Goal: Task Accomplishment & Management: Complete application form

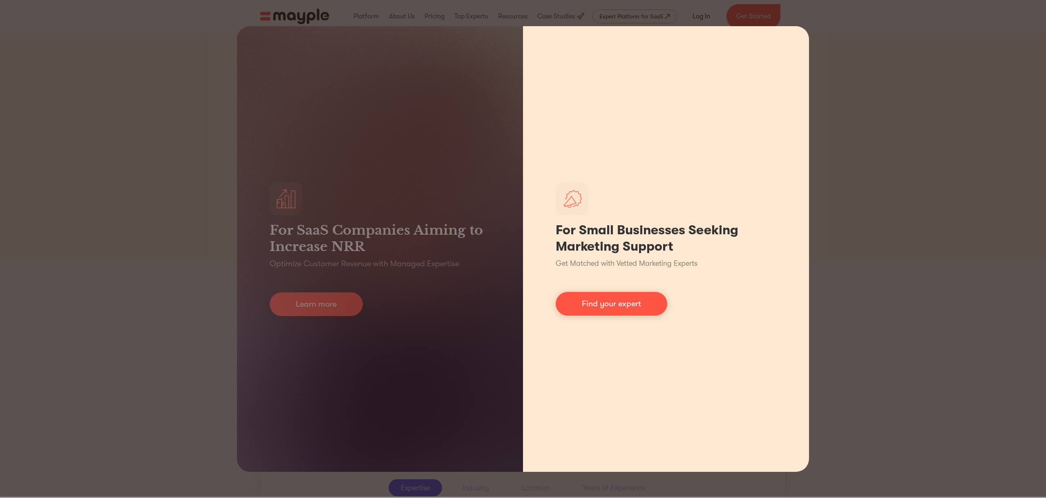
click at [690, 36] on div "For Small Businesses Seeking Marketing Support Get Matched with Vetted Marketin…" at bounding box center [666, 248] width 286 height 445
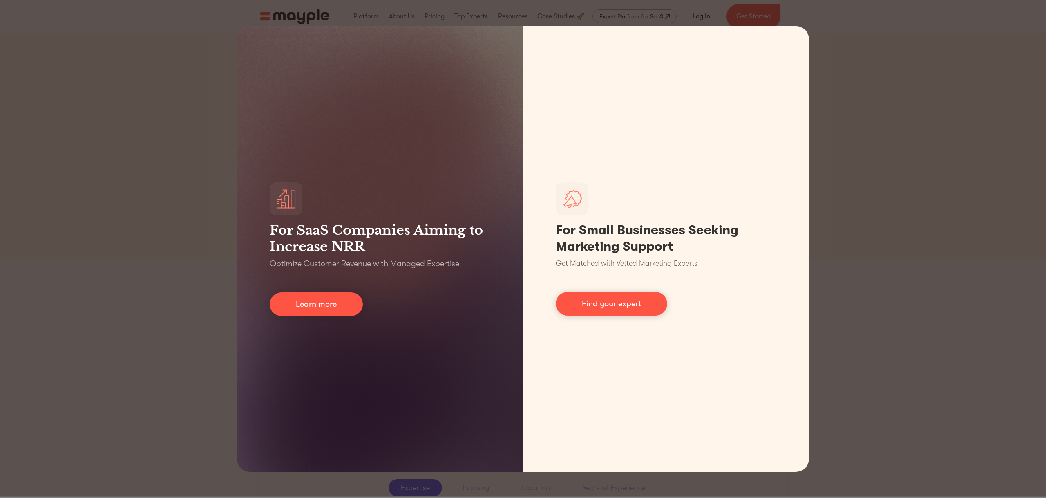
click at [875, 89] on div "For SaaS Companies Aiming to Increase NRR Optimize Customer Revenue with Manage…" at bounding box center [523, 249] width 1046 height 498
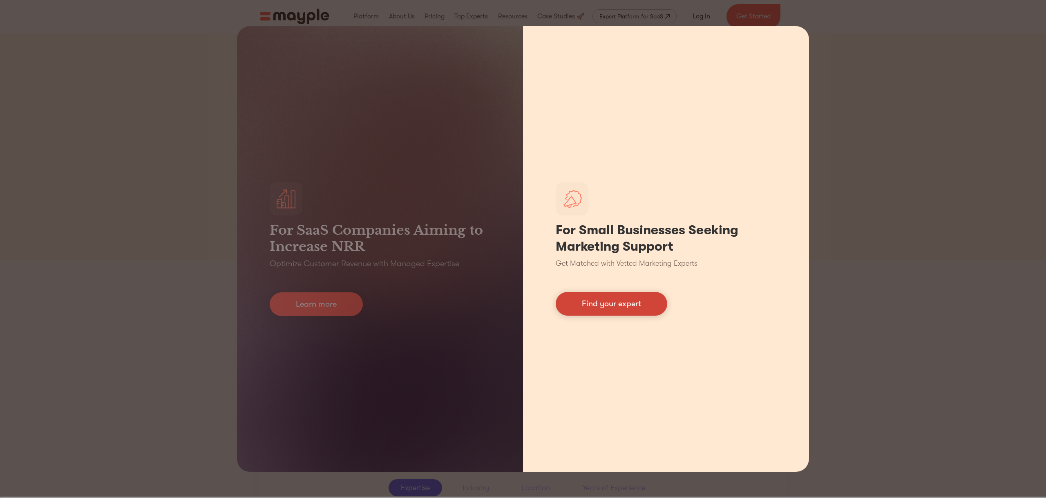
click at [609, 304] on link "Find your expert" at bounding box center [612, 304] width 112 height 24
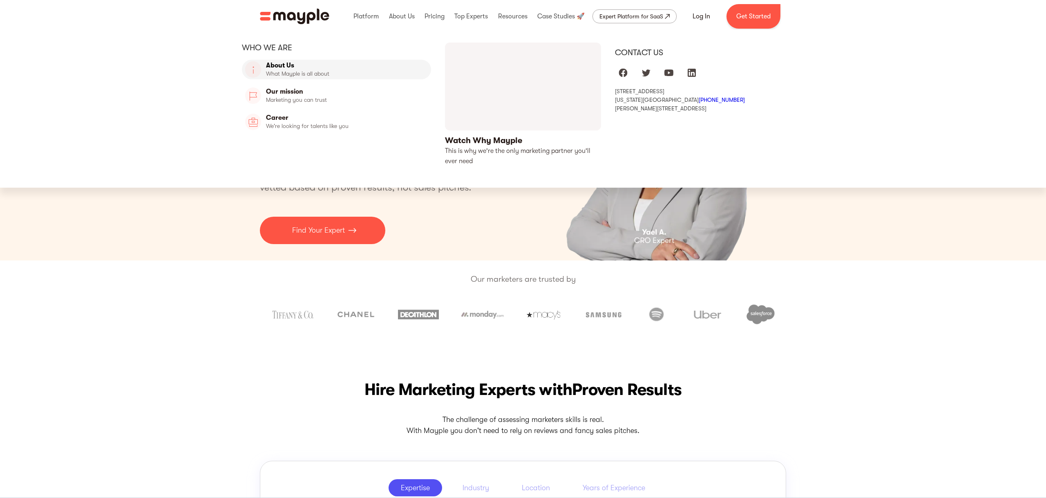
drag, startPoint x: 291, startPoint y: 66, endPoint x: 306, endPoint y: 74, distance: 16.6
click at [291, 66] on link "About Us" at bounding box center [336, 70] width 189 height 20
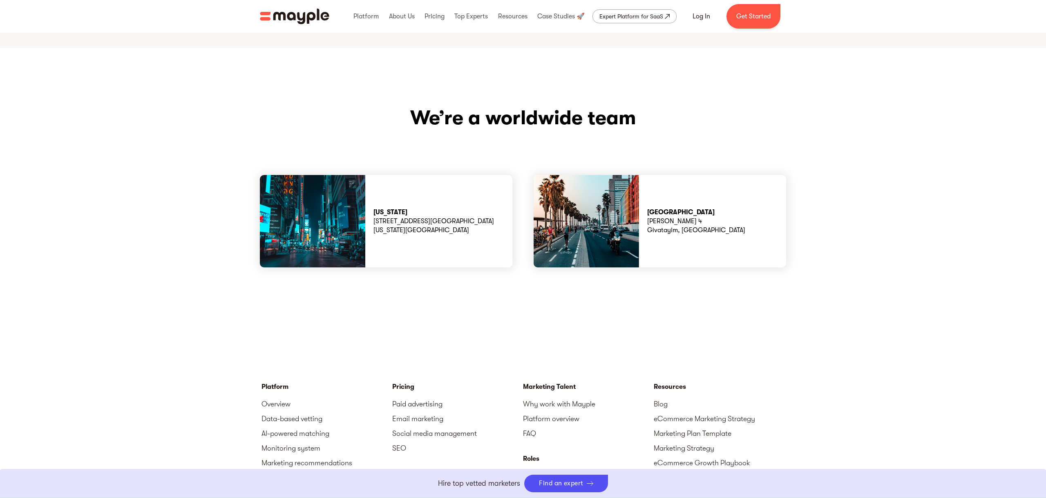
scroll to position [2424, 0]
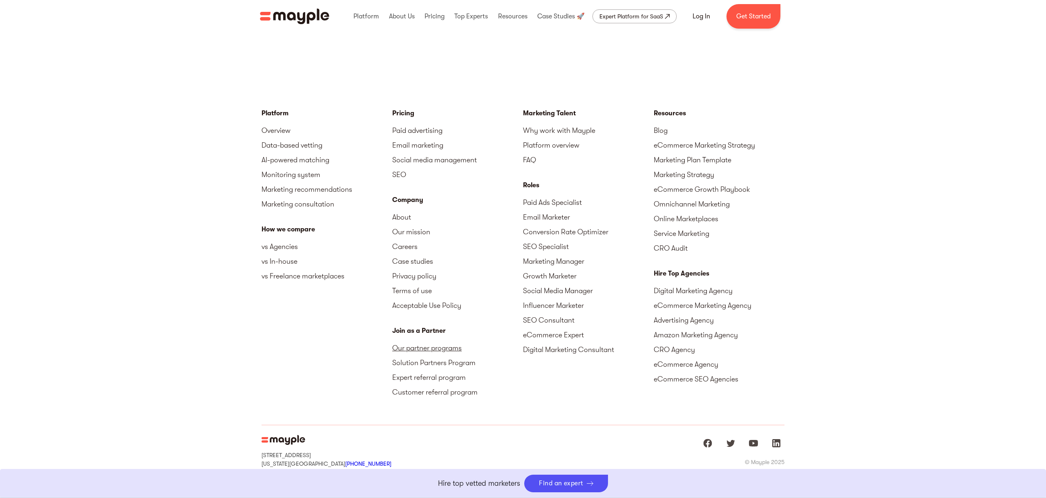
click at [435, 340] on link "Our partner programs" at bounding box center [457, 347] width 131 height 15
click at [557, 342] on link "Digital Marketing Consultant" at bounding box center [588, 349] width 131 height 15
click at [423, 370] on link "Expert referral program" at bounding box center [457, 377] width 131 height 15
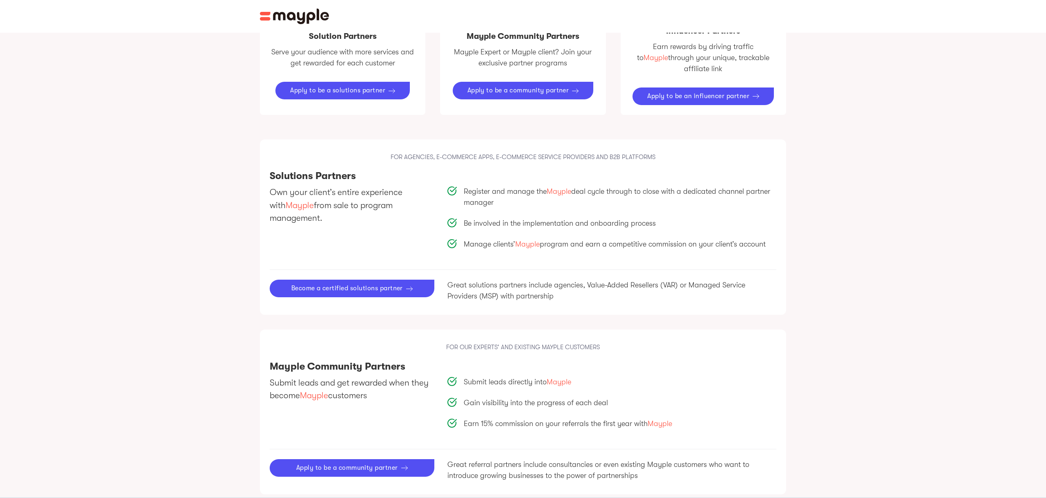
scroll to position [533, 0]
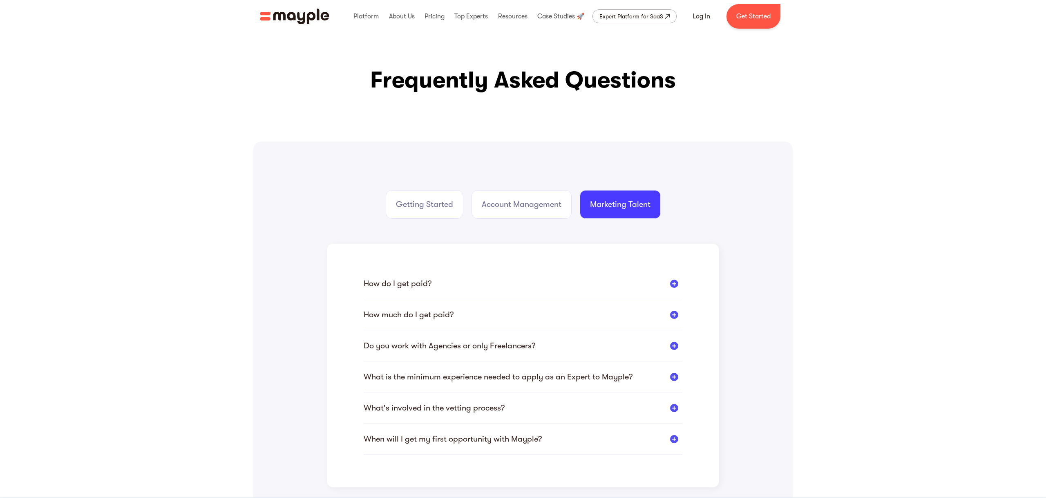
scroll to position [8, 0]
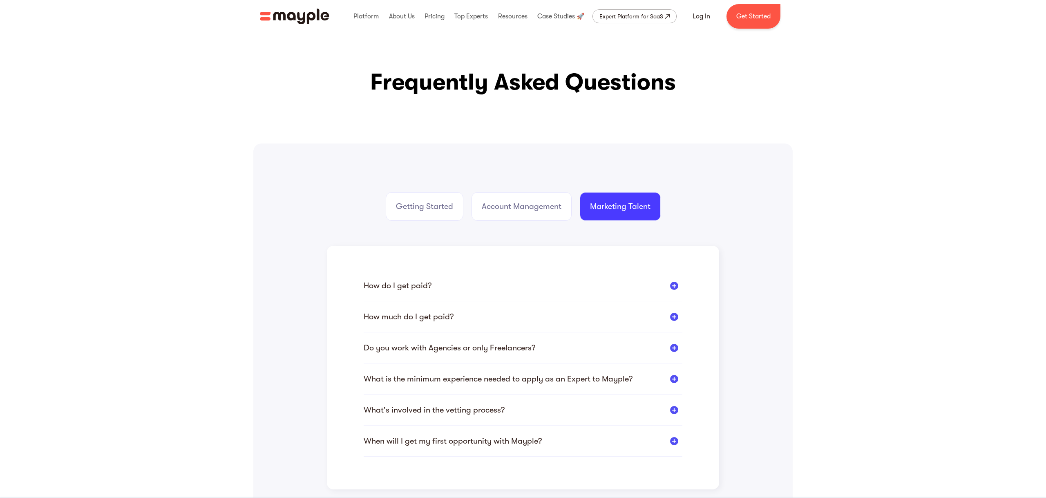
click at [672, 286] on div at bounding box center [674, 285] width 8 height 8
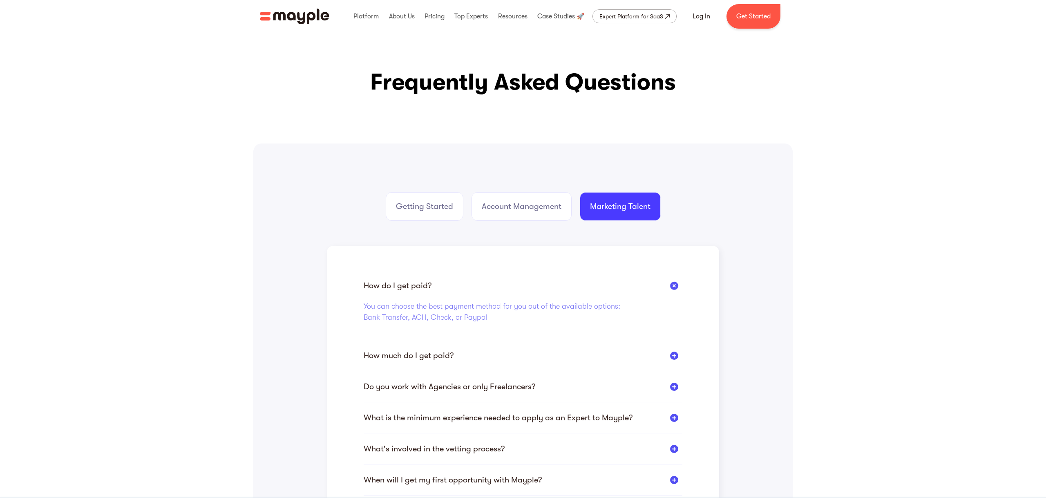
click at [676, 354] on div at bounding box center [674, 355] width 8 height 8
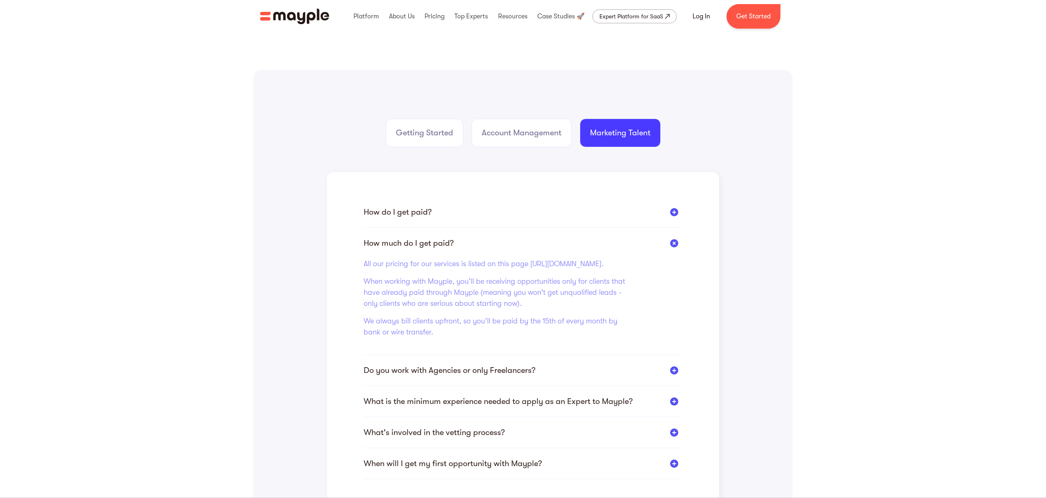
scroll to position [209, 0]
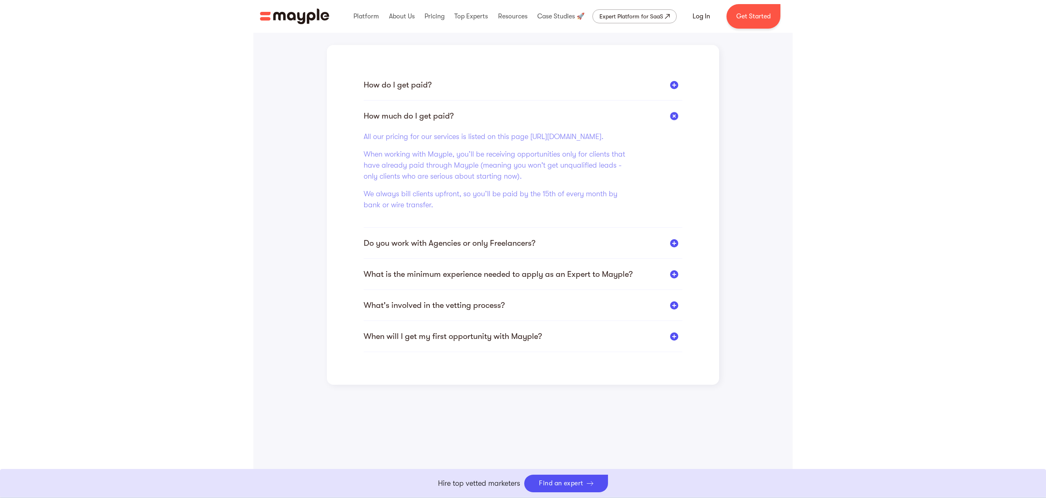
click at [671, 247] on div at bounding box center [674, 243] width 8 height 8
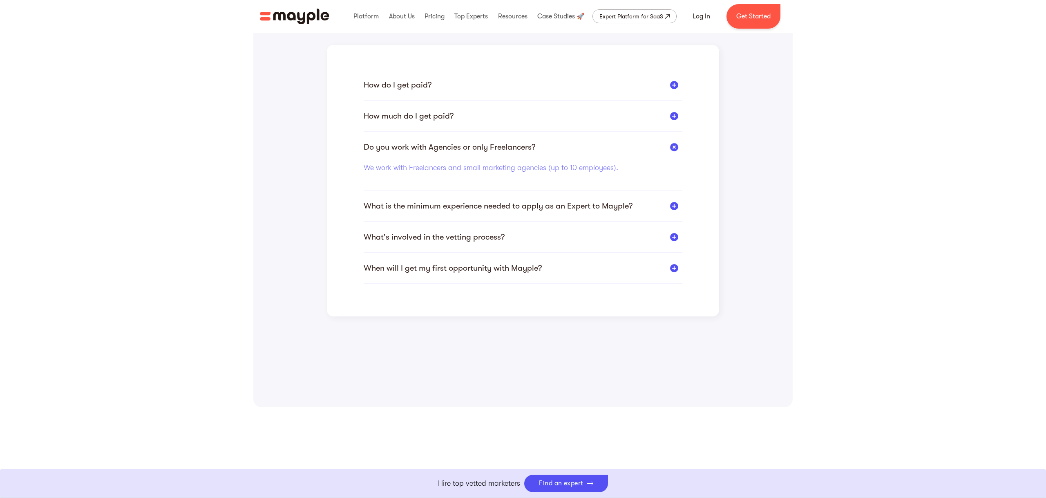
click at [672, 206] on div at bounding box center [674, 206] width 8 height 8
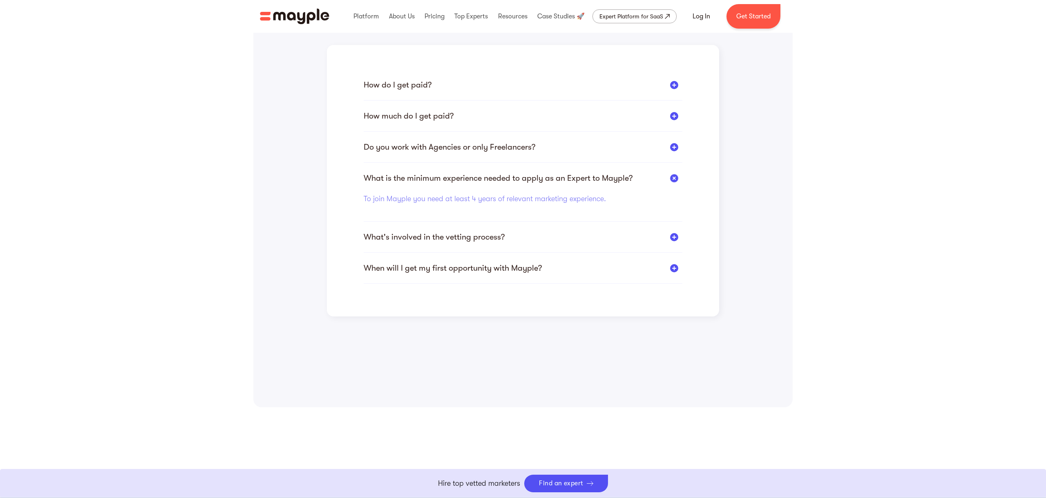
click at [671, 239] on div at bounding box center [674, 237] width 8 height 8
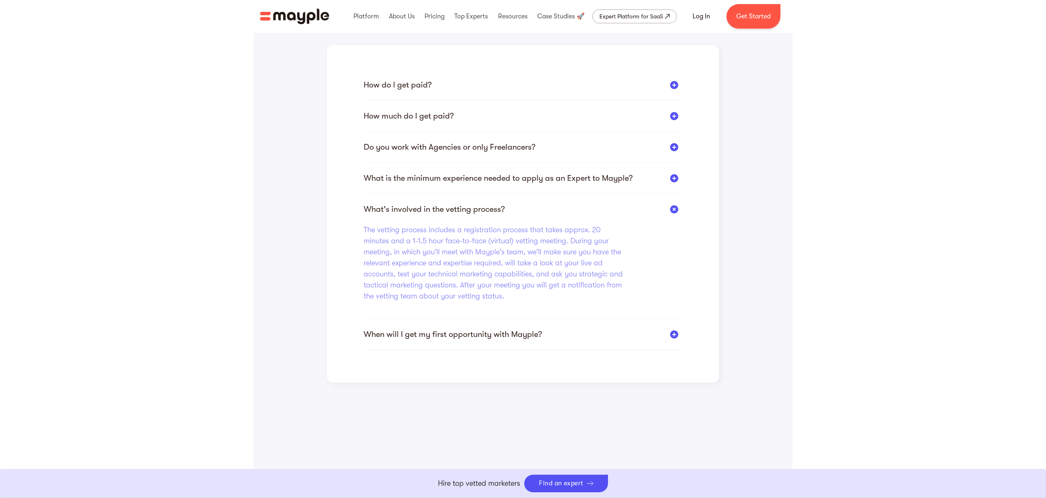
click at [673, 335] on div at bounding box center [674, 334] width 8 height 8
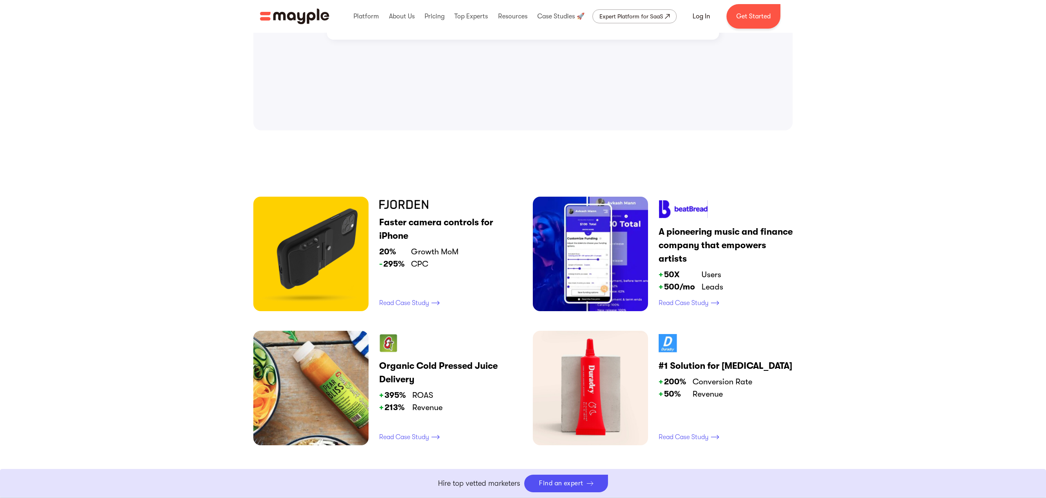
scroll to position [557, 0]
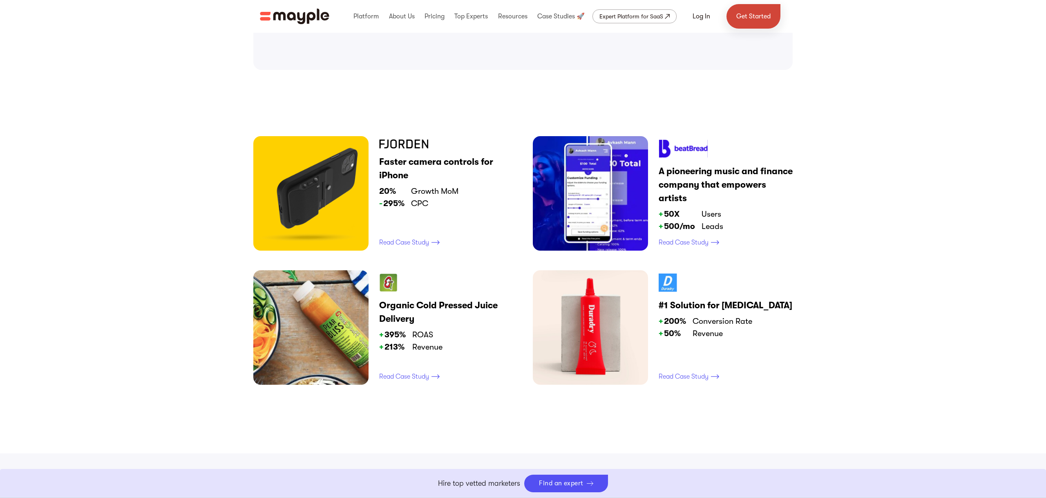
click at [754, 15] on link "Get Started" at bounding box center [753, 16] width 54 height 25
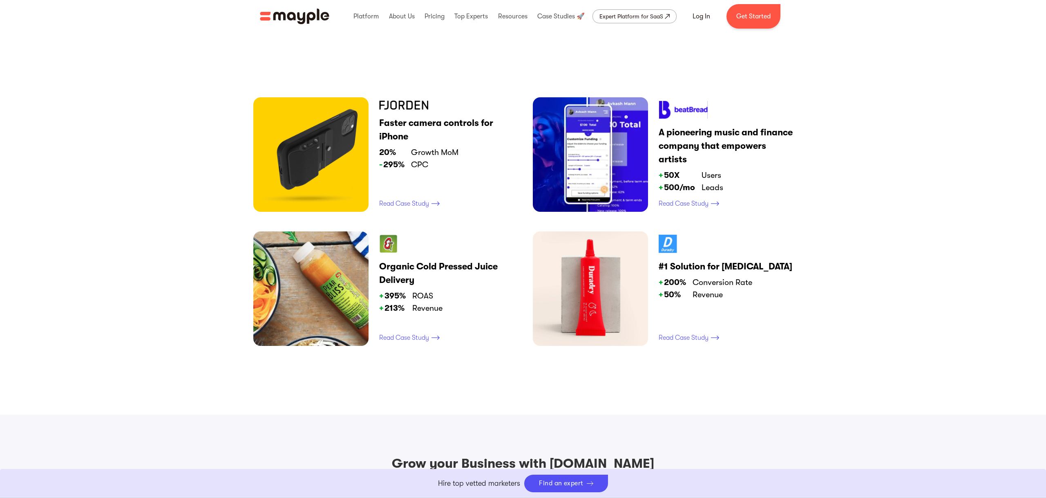
scroll to position [209, 0]
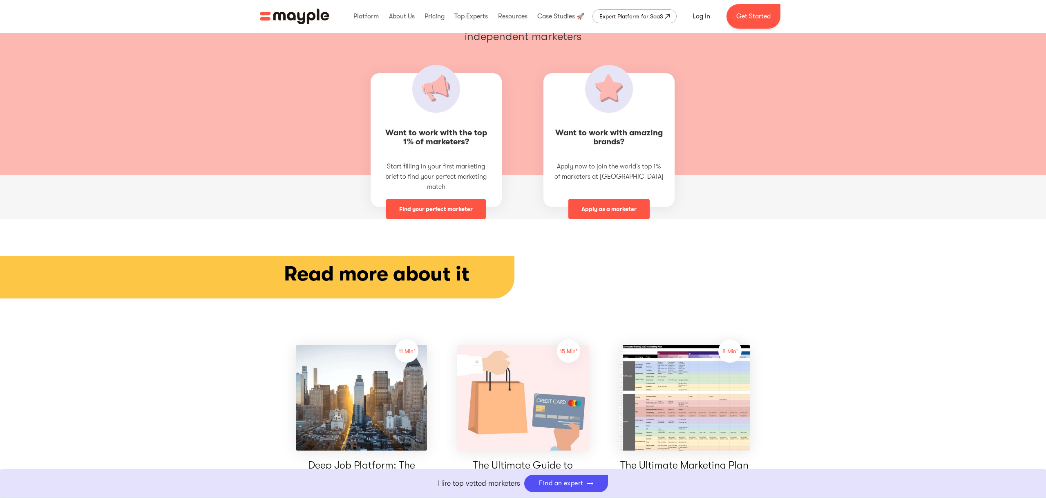
click at [608, 199] on link "Apply as a marketer" at bounding box center [608, 209] width 81 height 20
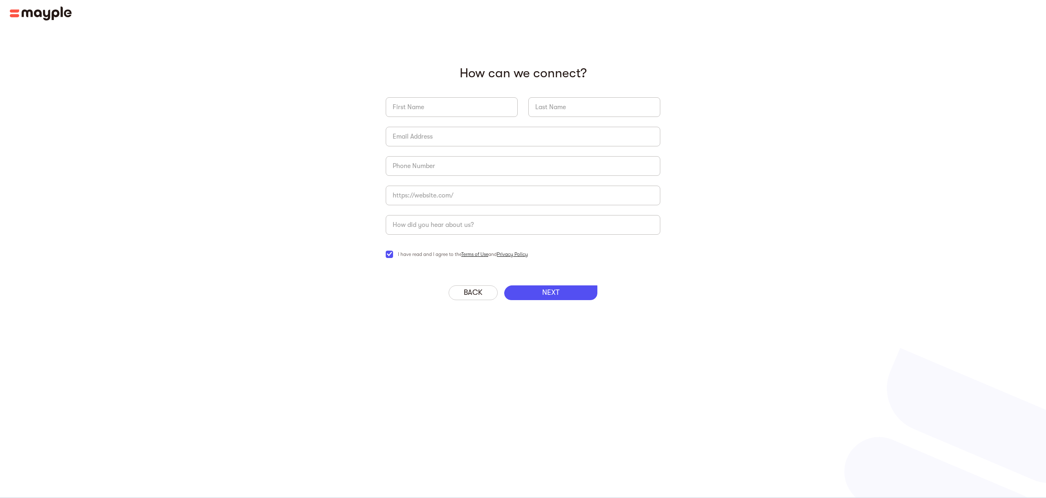
click at [450, 107] on input "briefForm" at bounding box center [452, 107] width 132 height 20
type input "[PERSON_NAME]"
type input "Hom"
type input "[EMAIL_ADDRESS][DOMAIN_NAME]"
type input "5853033955"
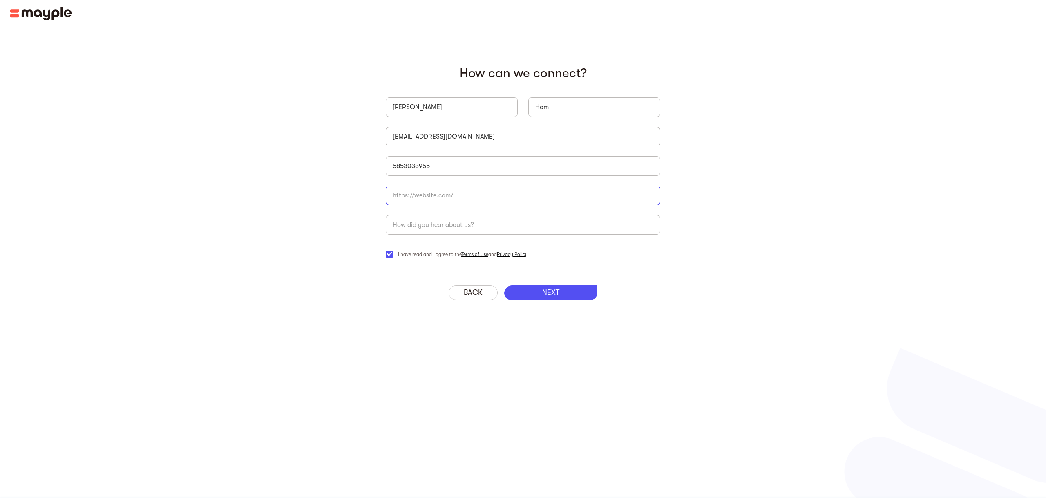
paste input "I’m a growth marketing executive and advisor with 20+ years"
type input "I’m a growth marketing executive and advisor with 20+ years"
paste input "[URL][DOMAIN_NAME]"
type input "[URL][DOMAIN_NAME]"
click at [457, 228] on input "briefForm" at bounding box center [523, 225] width 275 height 20
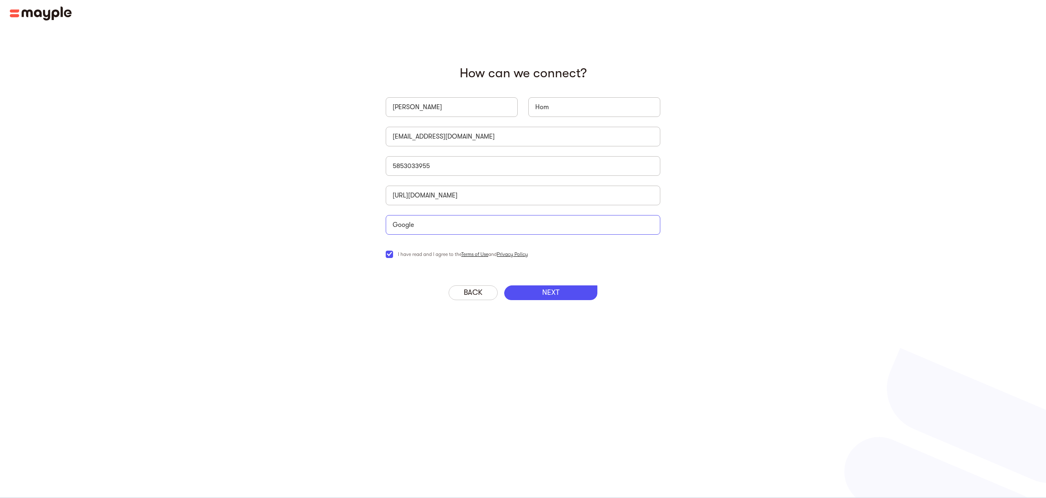
type input "Google"
click at [551, 291] on p "NEXT" at bounding box center [550, 292] width 17 height 9
click at [554, 292] on p "NEXT" at bounding box center [550, 292] width 17 height 9
